Goal: Check status: Check status

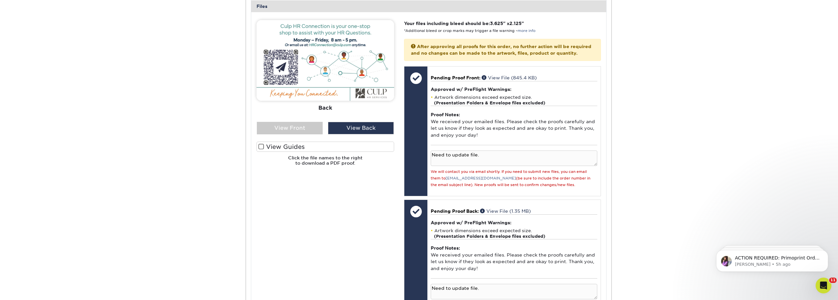
scroll to position [231, 0]
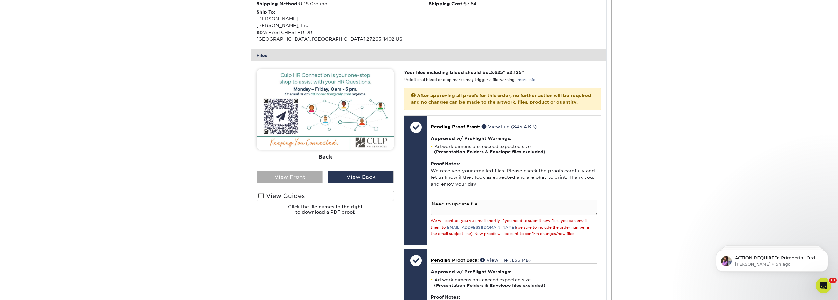
click at [295, 180] on div "View Front" at bounding box center [290, 177] width 66 height 13
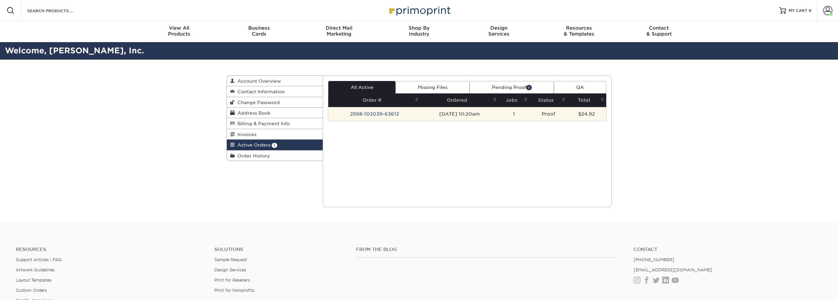
click at [364, 113] on td "2598-102039-63612" at bounding box center [374, 114] width 92 height 14
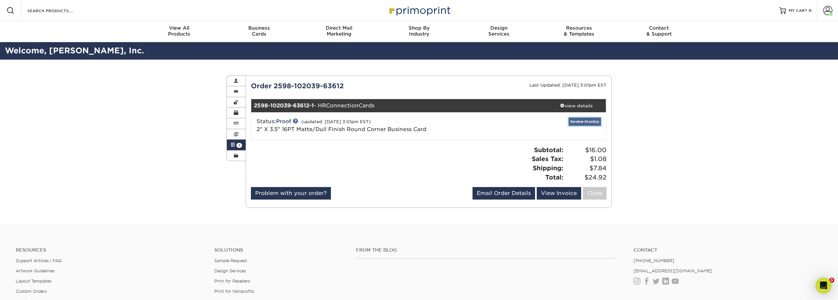
click at [585, 120] on link "Review Proof(s)" at bounding box center [585, 122] width 32 height 8
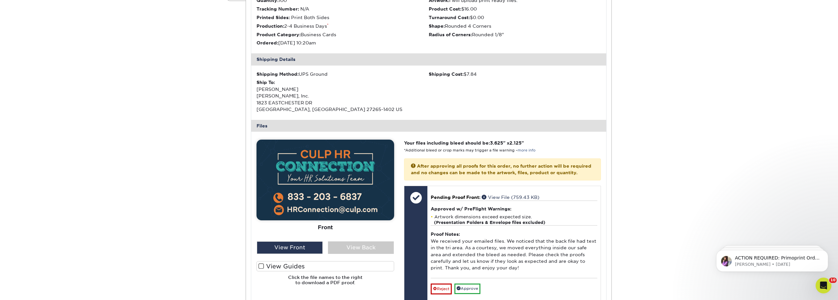
scroll to position [198, 0]
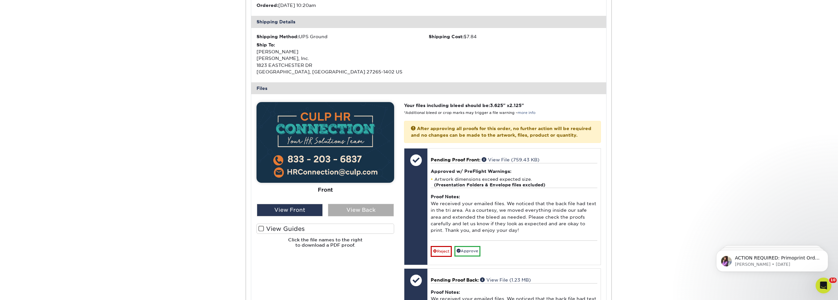
click at [340, 208] on div "View Back" at bounding box center [361, 210] width 66 height 13
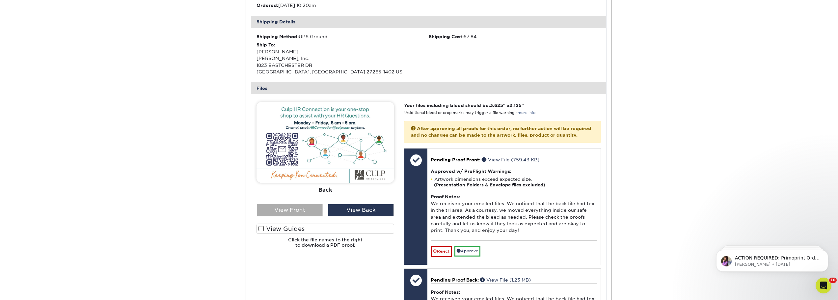
click at [306, 208] on div "View Front" at bounding box center [290, 210] width 66 height 13
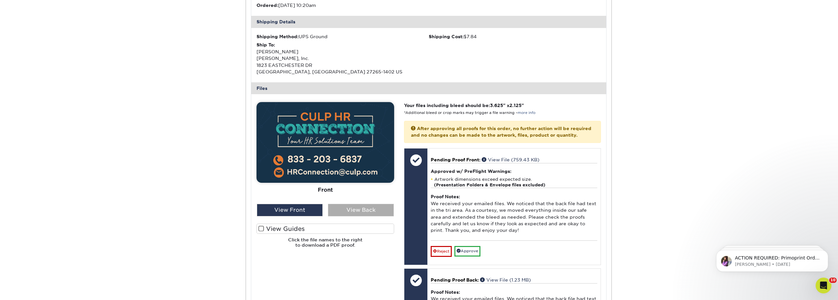
click at [358, 210] on div "View Back" at bounding box center [361, 210] width 66 height 13
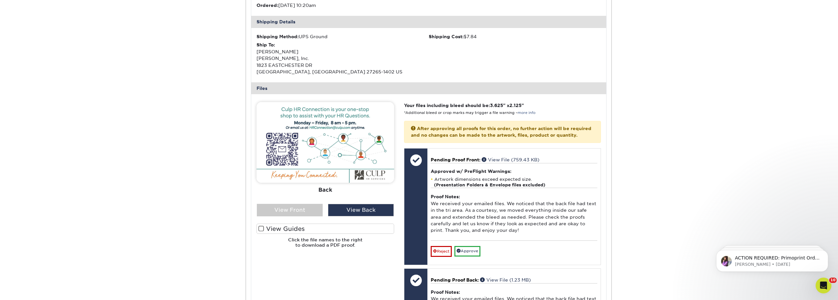
click at [298, 230] on label "View Guides" at bounding box center [326, 229] width 138 height 10
click at [0, 0] on input "View Guides" at bounding box center [0, 0] width 0 height 0
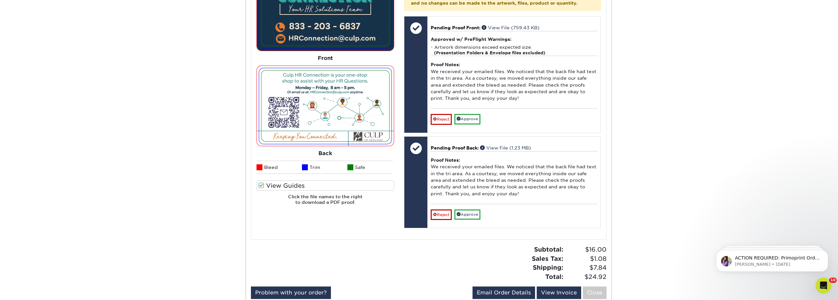
scroll to position [329, 0]
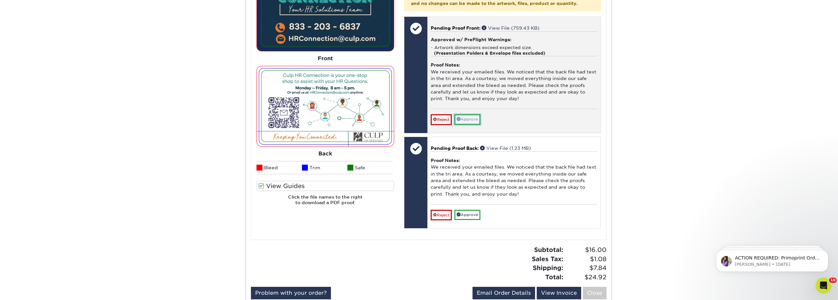
click at [469, 124] on link "Approve" at bounding box center [467, 119] width 26 height 10
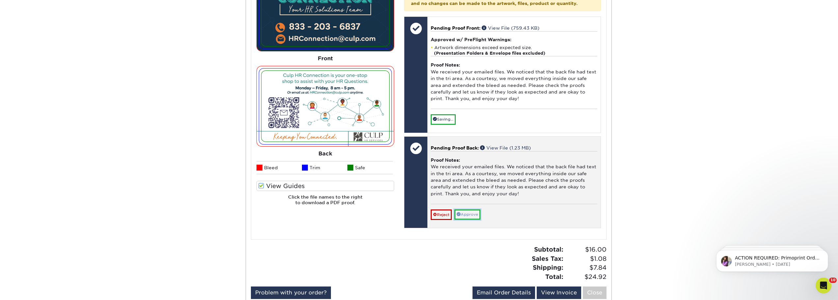
click at [478, 220] on link "Approve" at bounding box center [467, 214] width 26 height 10
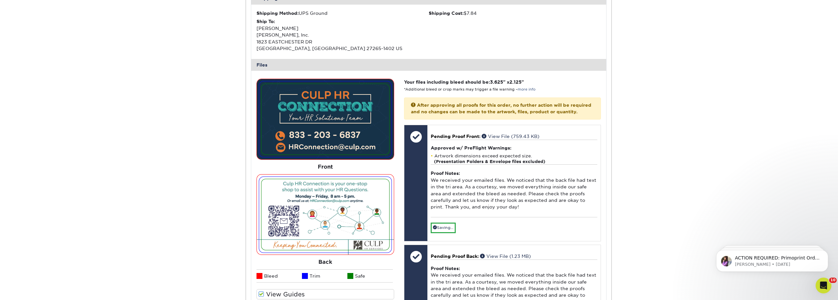
scroll to position [198, 0]
